Goal: Transaction & Acquisition: Purchase product/service

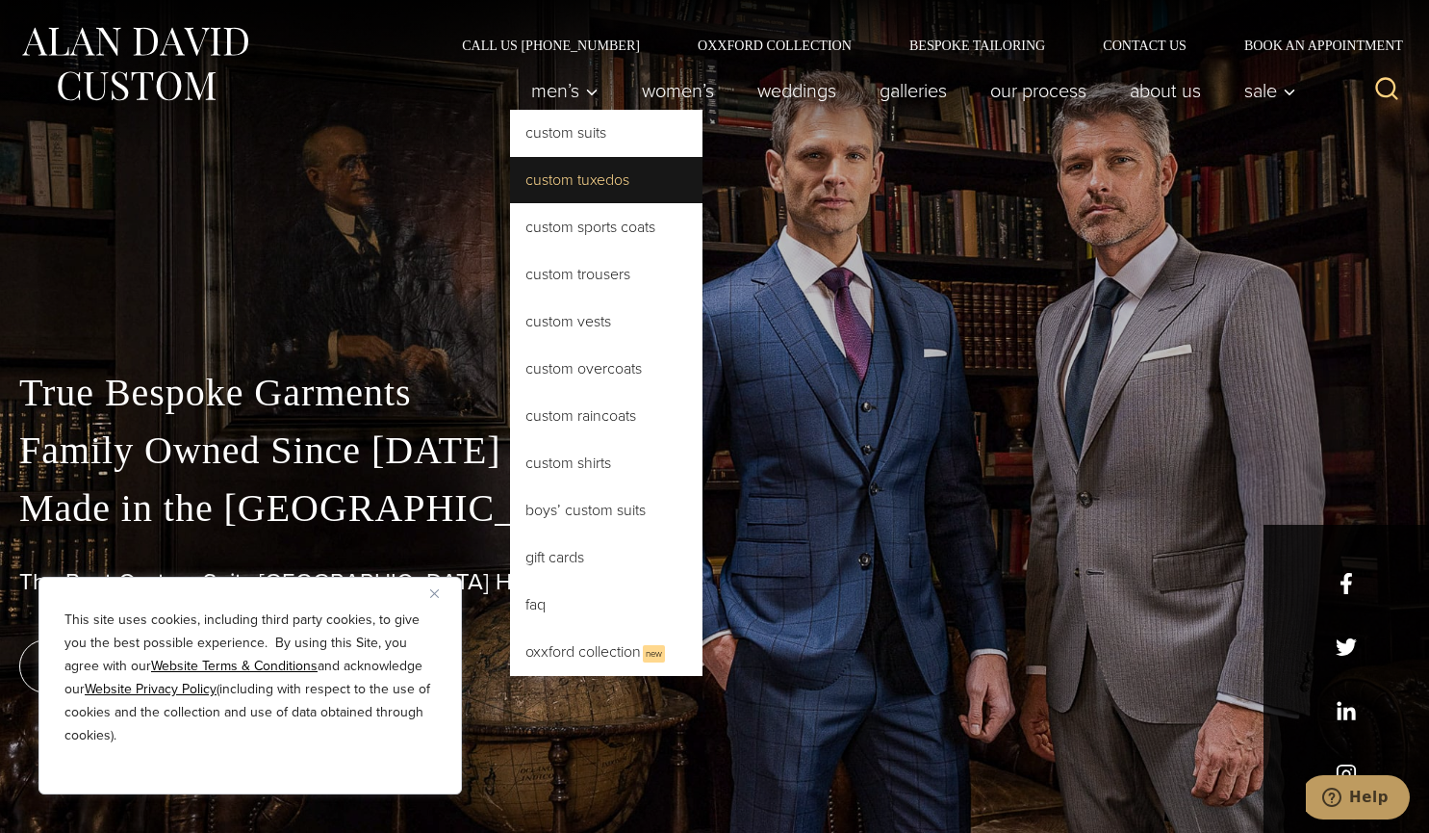
click at [576, 191] on link "Custom Tuxedos" at bounding box center [606, 180] width 192 height 46
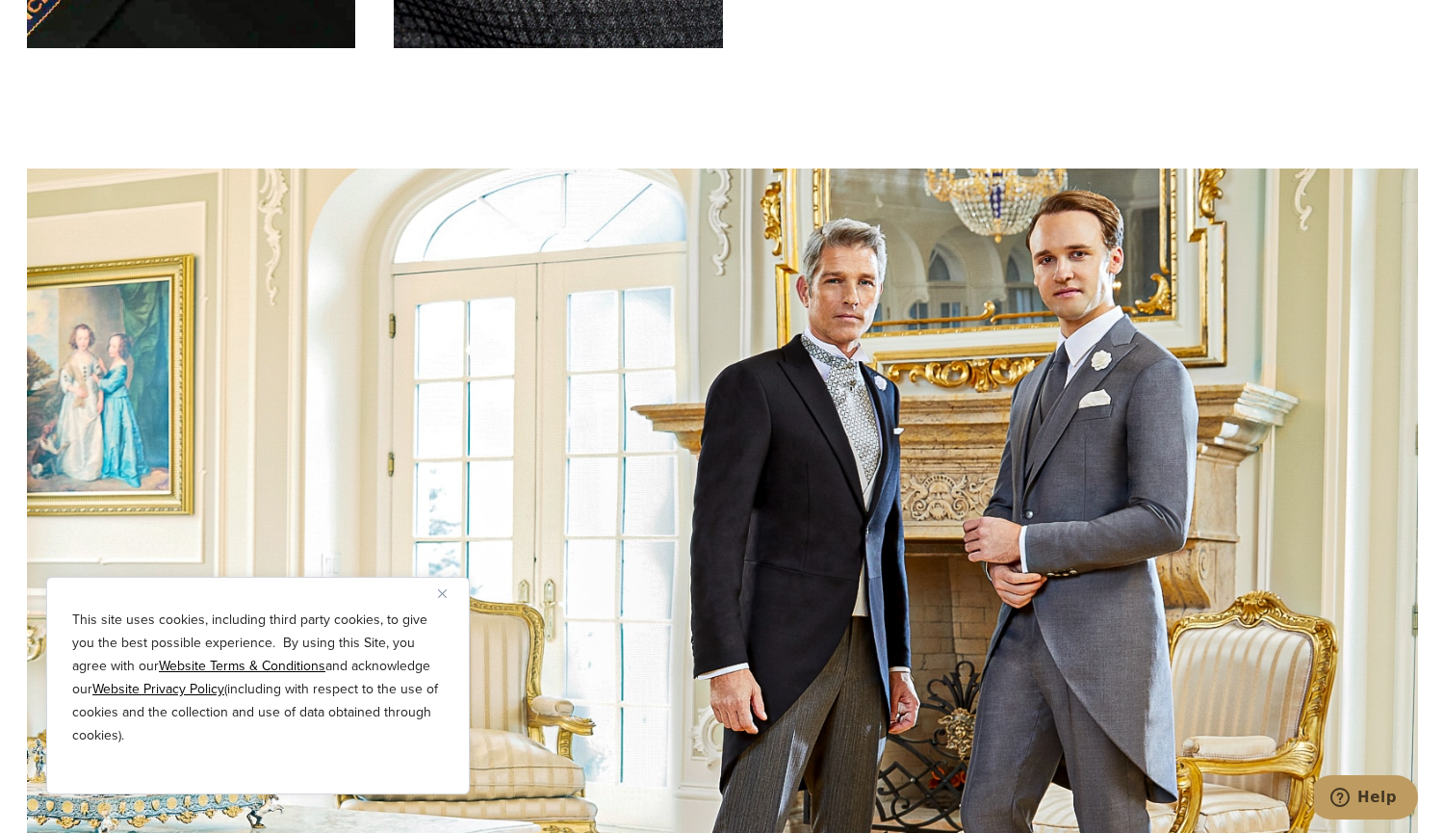
scroll to position [6660, 0]
